Goal: Navigation & Orientation: Find specific page/section

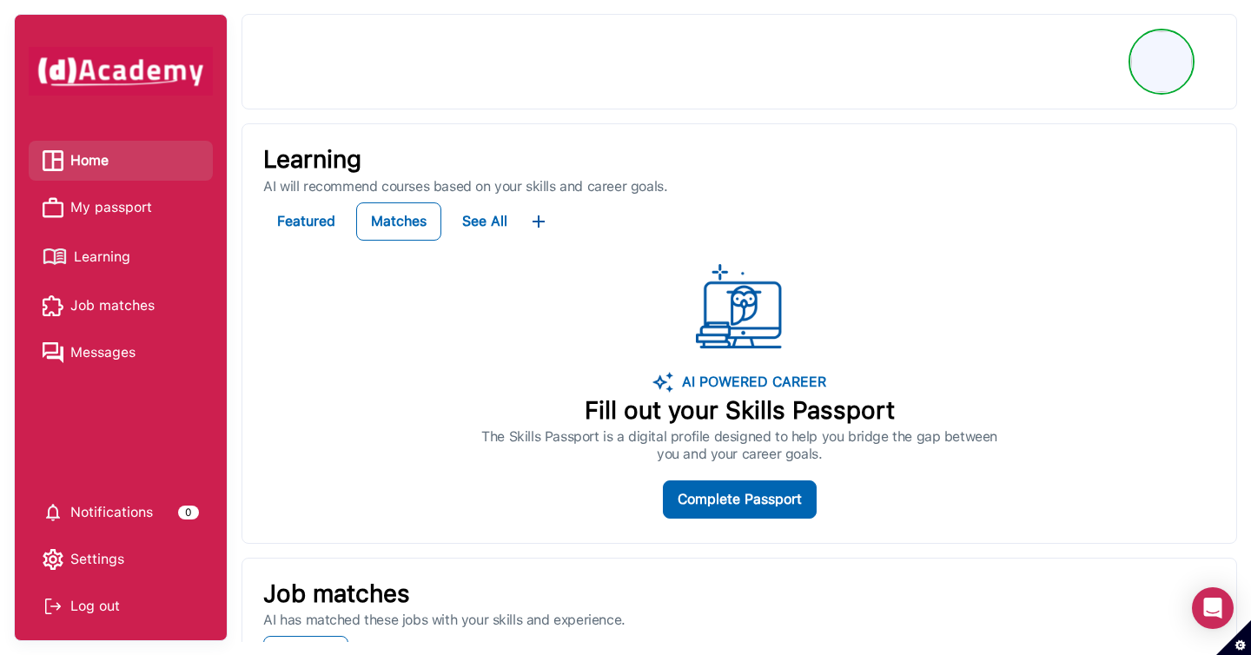
click at [145, 204] on span "My passport" at bounding box center [111, 208] width 82 height 26
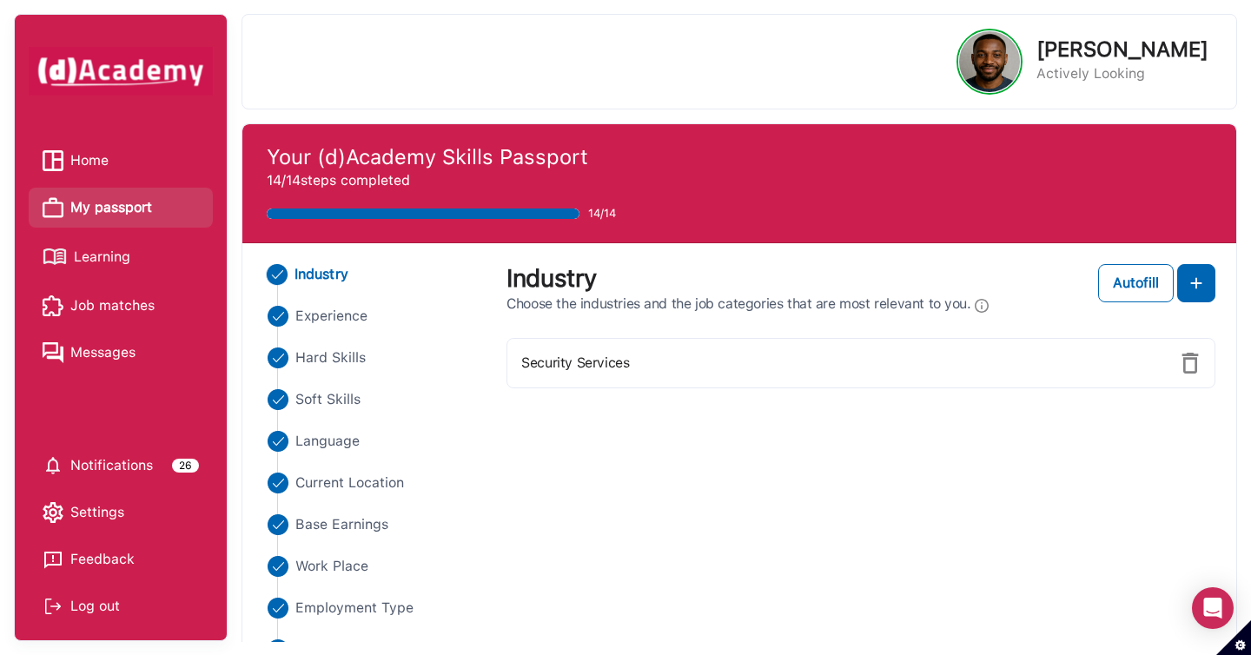
click at [119, 263] on span "Learning" at bounding box center [102, 257] width 56 height 26
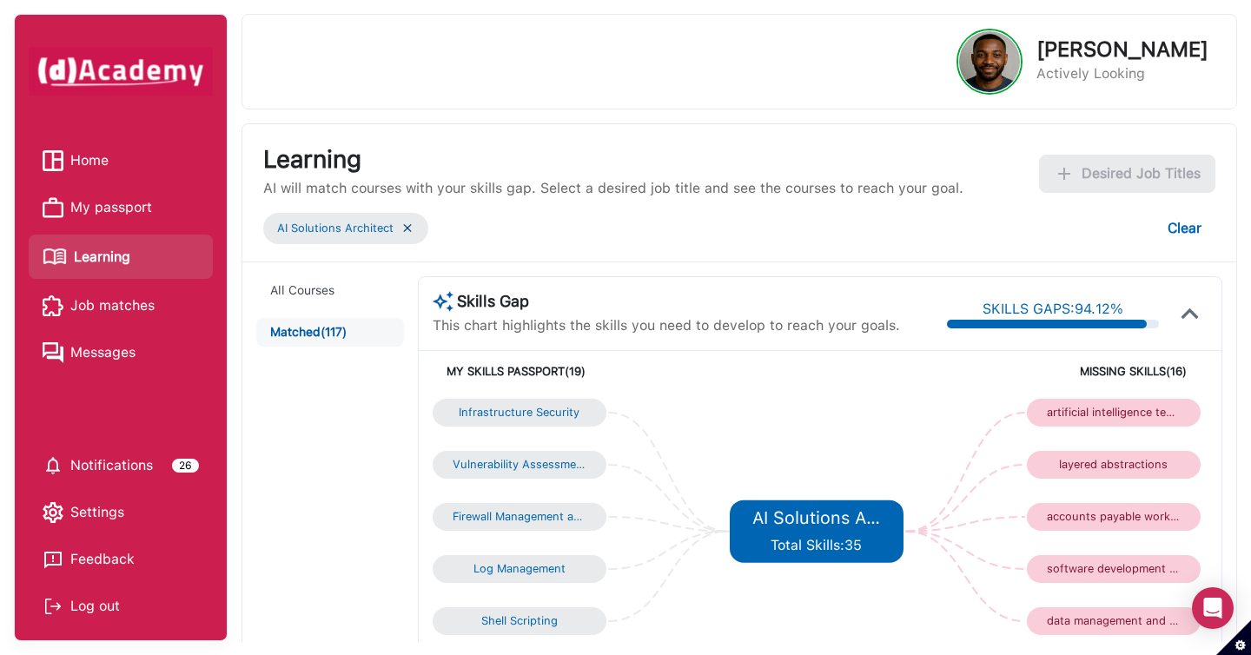
click at [122, 208] on span "My passport" at bounding box center [111, 208] width 82 height 26
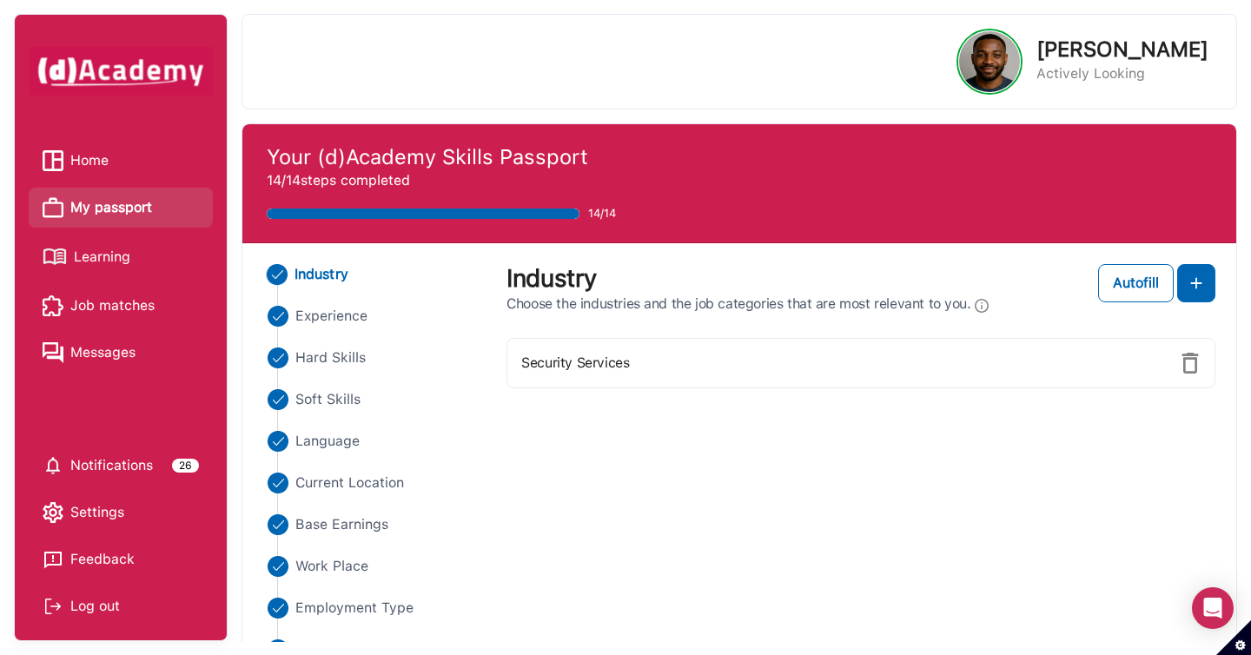
click at [87, 149] on span "Home" at bounding box center [89, 161] width 38 height 26
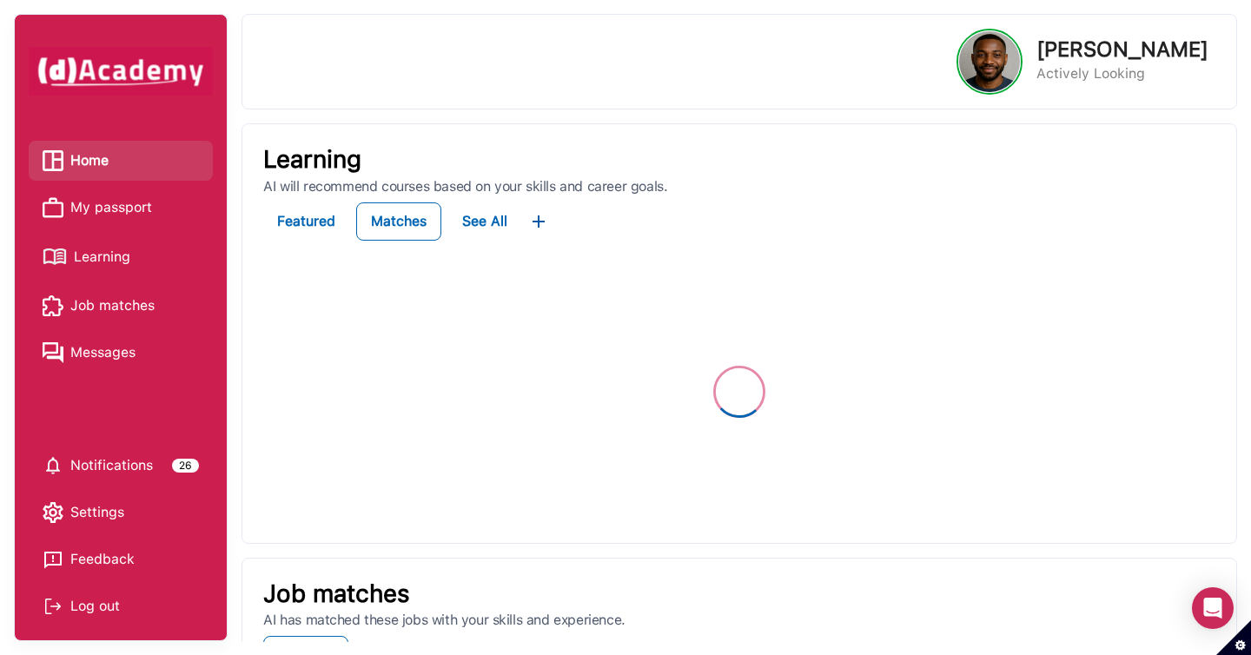
click at [97, 167] on span "Home" at bounding box center [89, 161] width 38 height 26
